Goal: Task Accomplishment & Management: Use online tool/utility

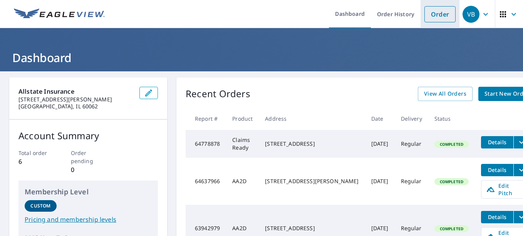
click at [438, 15] on link "Order" at bounding box center [440, 14] width 31 height 16
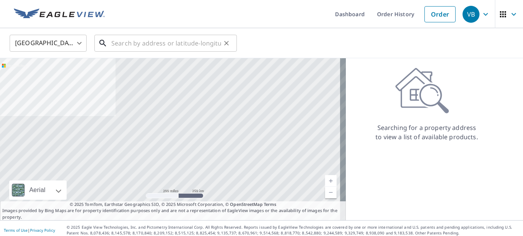
click at [148, 42] on input "text" at bounding box center [166, 43] width 110 height 22
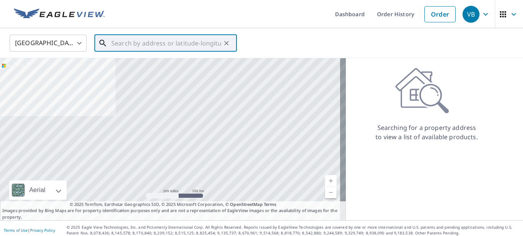
paste input "[STREET_ADDRESS]"
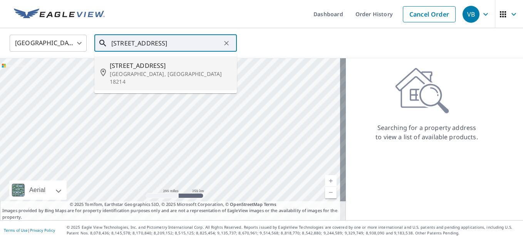
click at [148, 69] on span "[STREET_ADDRESS]" at bounding box center [170, 65] width 121 height 9
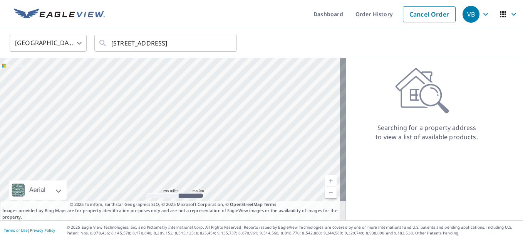
type input "[STREET_ADDRESS][PERSON_NAME]"
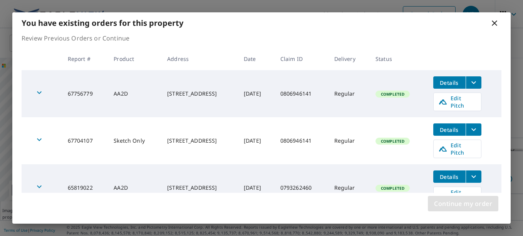
click at [483, 207] on span "Continue my order" at bounding box center [463, 203] width 58 height 11
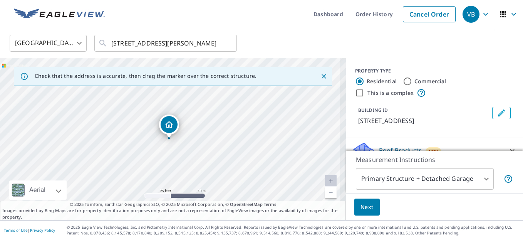
drag, startPoint x: 179, startPoint y: 147, endPoint x: 183, endPoint y: 113, distance: 34.2
click at [183, 113] on div "[STREET_ADDRESS][PERSON_NAME]" at bounding box center [173, 139] width 346 height 162
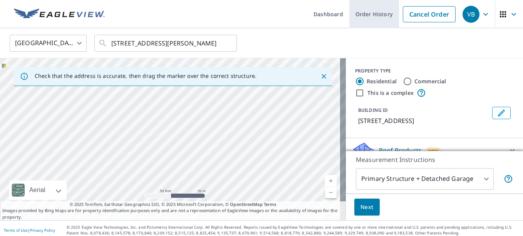
click at [369, 19] on link "Order History" at bounding box center [374, 14] width 50 height 28
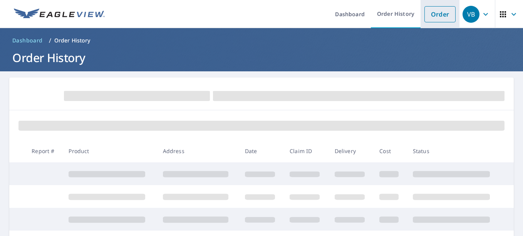
click at [441, 12] on link "Order" at bounding box center [440, 14] width 31 height 16
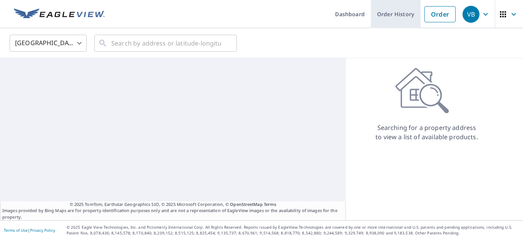
click at [400, 14] on link "Order History" at bounding box center [396, 14] width 50 height 28
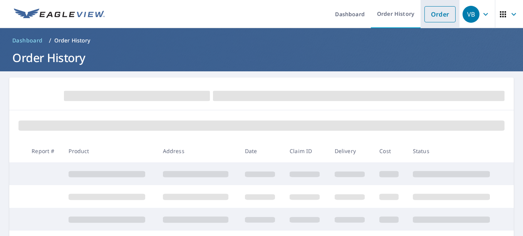
click at [428, 17] on link "Order" at bounding box center [440, 14] width 31 height 16
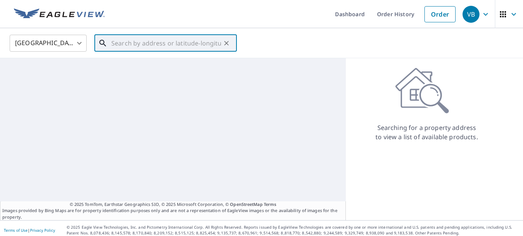
click at [180, 42] on input "text" at bounding box center [166, 43] width 110 height 22
paste input "[STREET_ADDRESS]"
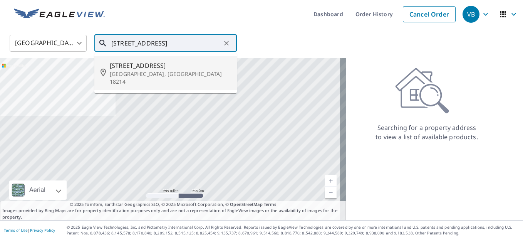
click at [163, 63] on span "[STREET_ADDRESS]" at bounding box center [170, 65] width 121 height 9
type input "[STREET_ADDRESS][PERSON_NAME]"
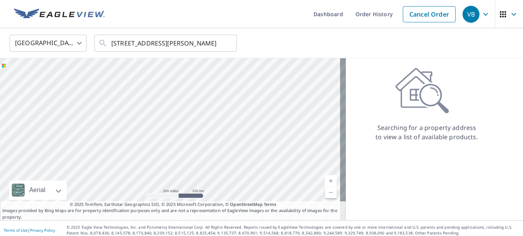
scroll to position [0, 0]
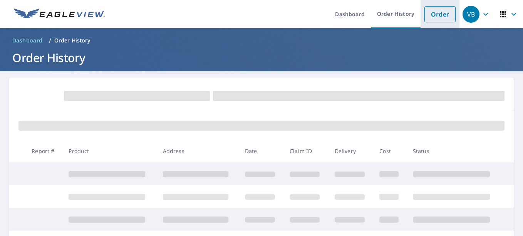
click at [430, 15] on link "Order" at bounding box center [440, 14] width 31 height 16
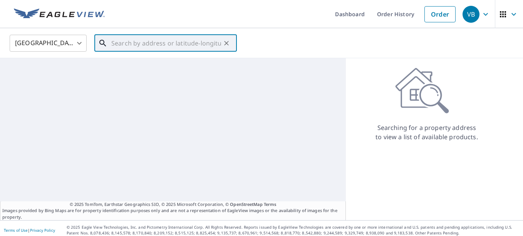
click at [163, 44] on input "text" at bounding box center [166, 43] width 110 height 22
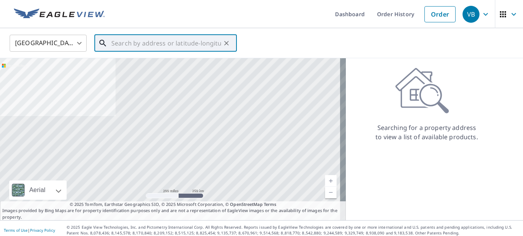
paste input "195 HILLSIDE DR, BARNESVILLE, PA, 18214-2313"
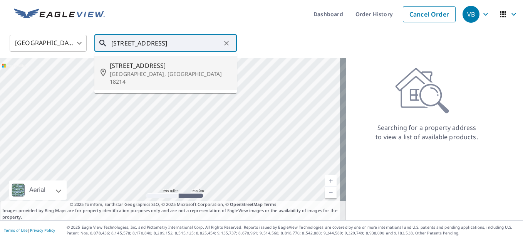
click at [158, 66] on span "195 Hillside Dr" at bounding box center [170, 65] width 121 height 9
type input "195 Hillside Dr Barnesville, PA 18214"
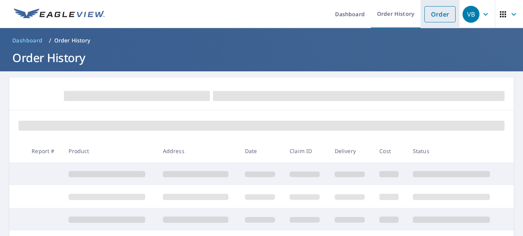
click at [428, 16] on link "Order" at bounding box center [440, 14] width 31 height 16
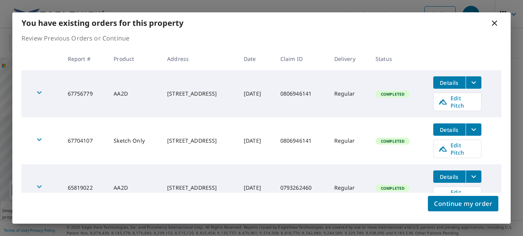
click at [449, 81] on span "Details" at bounding box center [449, 82] width 23 height 7
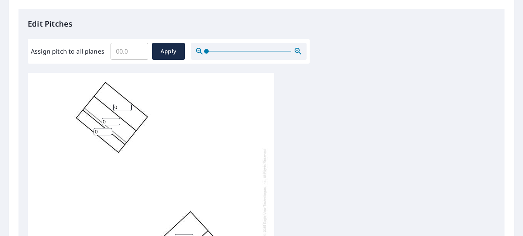
scroll to position [198, 0]
click at [128, 54] on input "Assign pitch to all planes" at bounding box center [130, 51] width 38 height 22
type input "9"
click at [170, 52] on span "Apply" at bounding box center [168, 51] width 20 height 10
type input "9"
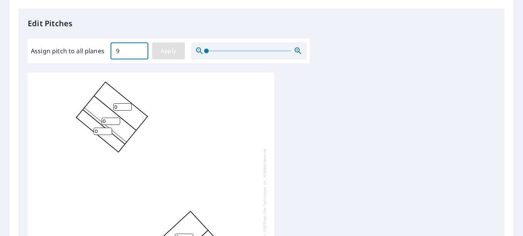
type input "9"
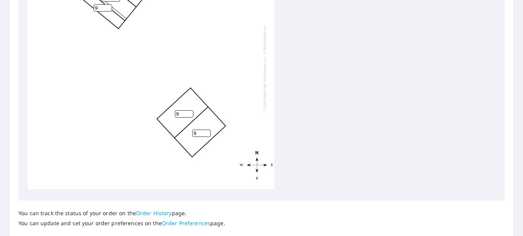
scroll to position [353, 0]
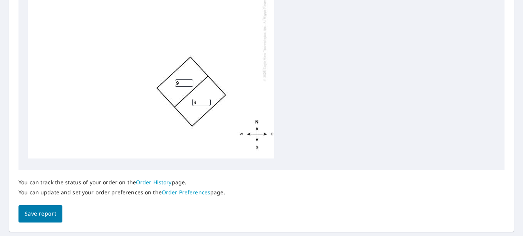
click at [29, 217] on span "Save report" at bounding box center [41, 214] width 32 height 10
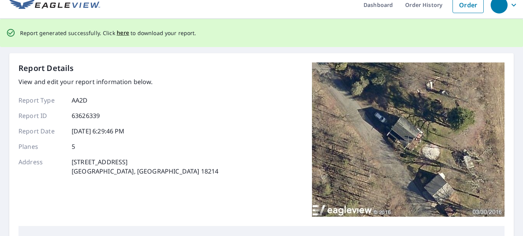
scroll to position [0, 0]
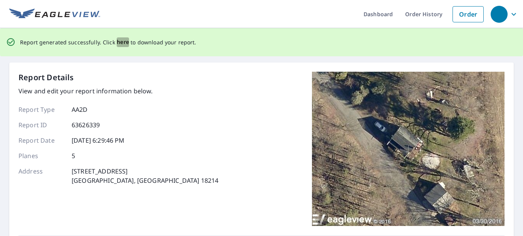
click at [119, 39] on span "here" at bounding box center [123, 42] width 13 height 10
